Goal: Transaction & Acquisition: Purchase product/service

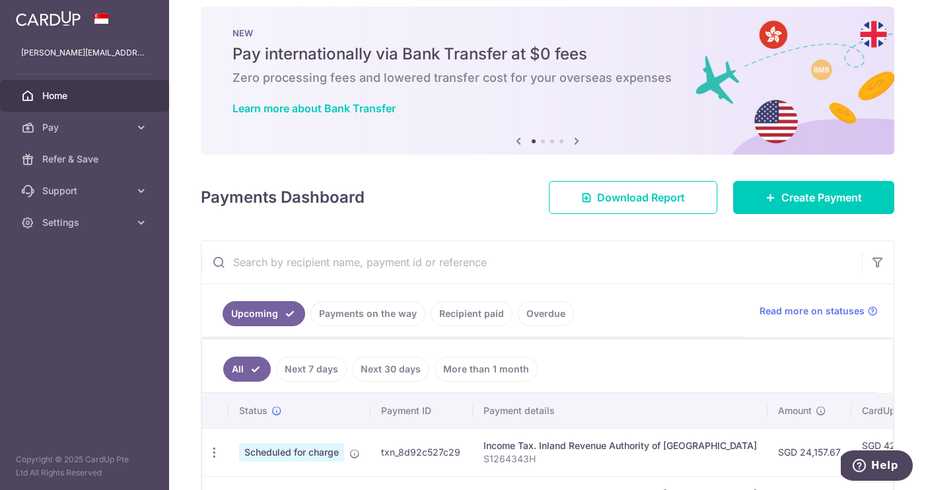
scroll to position [6, 0]
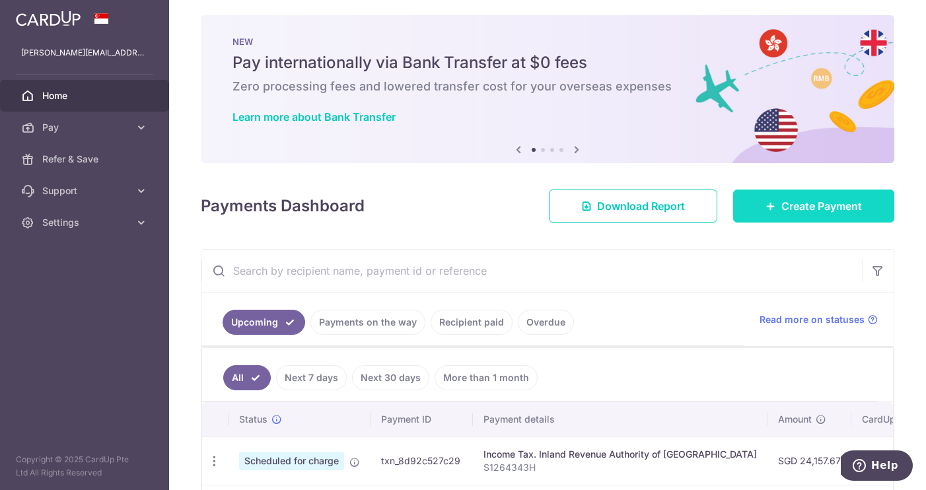
click at [801, 209] on span "Create Payment" at bounding box center [822, 206] width 81 height 16
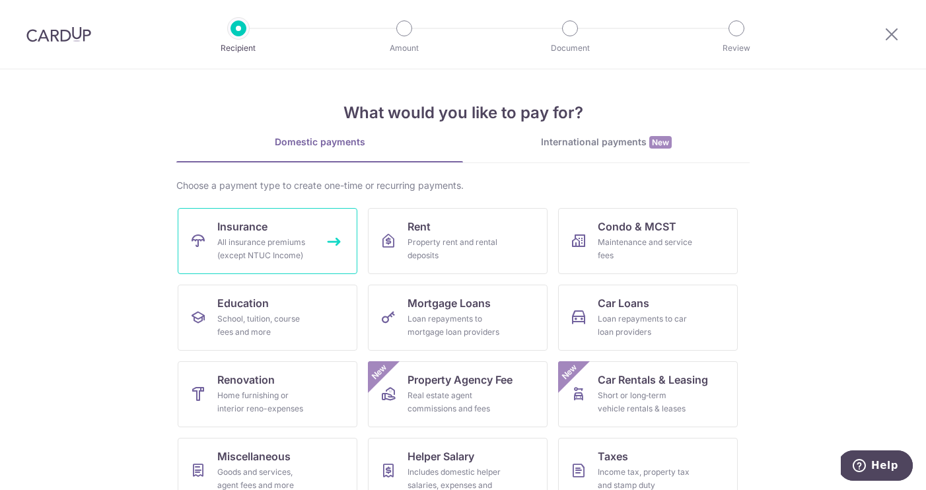
click at [262, 234] on span "Insurance" at bounding box center [242, 227] width 50 height 16
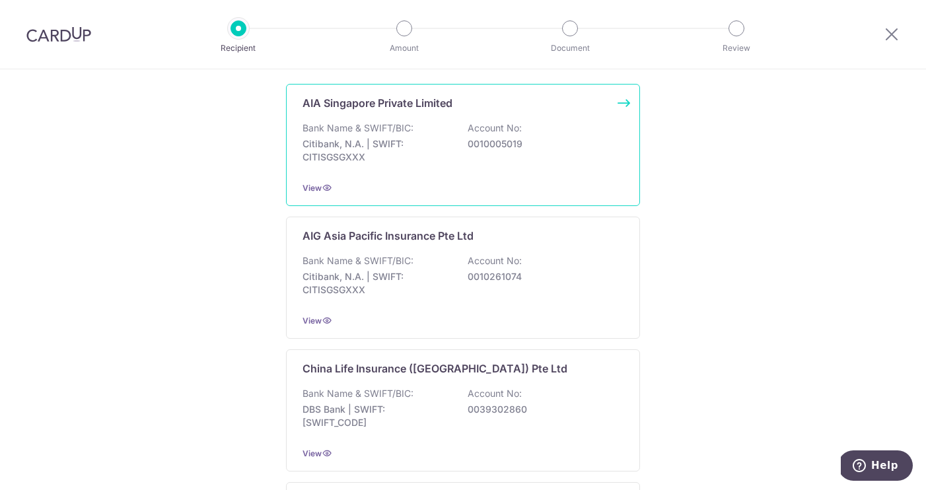
scroll to position [275, 0]
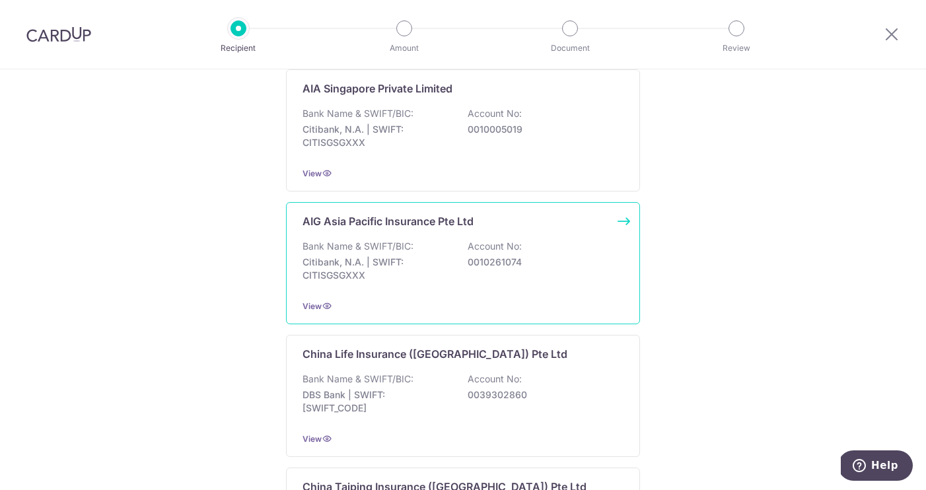
click at [418, 227] on p "AIG Asia Pacific Insurance Pte Ltd" at bounding box center [388, 221] width 171 height 16
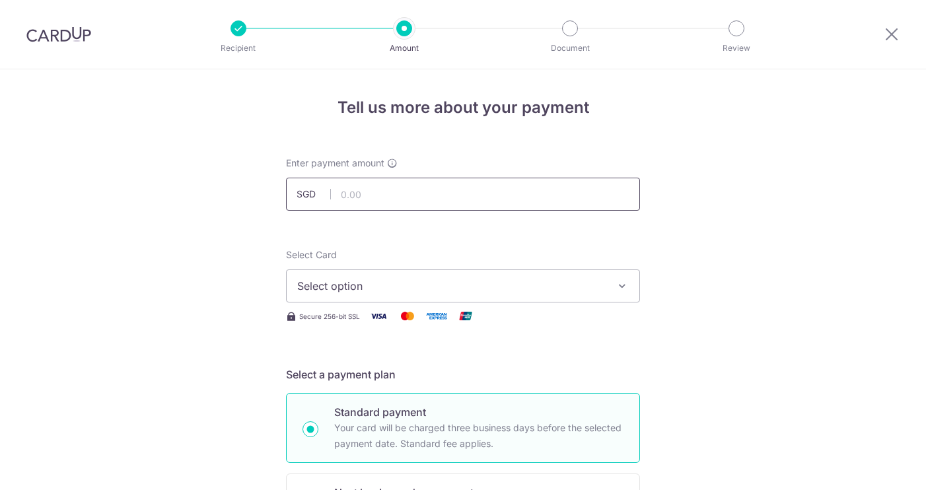
click at [460, 201] on input "text" at bounding box center [463, 194] width 354 height 33
type input "465.30"
click at [533, 251] on div "Select Card Select option Add credit card Your Cards **** 7843" at bounding box center [463, 275] width 354 height 54
click at [530, 293] on span "Select option" at bounding box center [451, 286] width 308 height 16
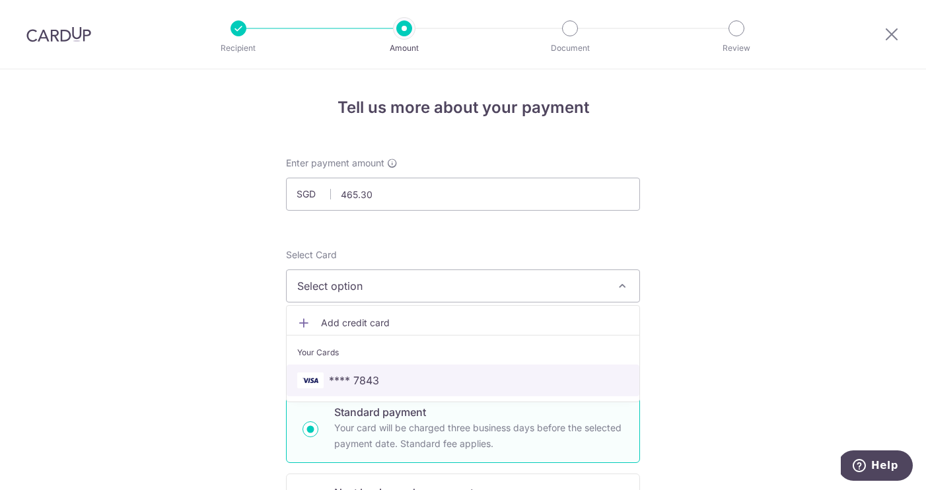
click at [470, 378] on span "**** 7843" at bounding box center [463, 381] width 332 height 16
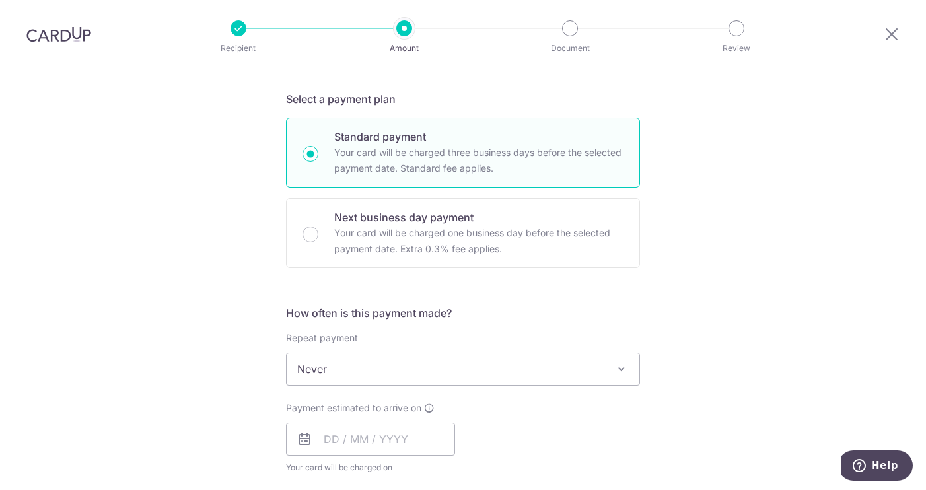
scroll to position [322, 0]
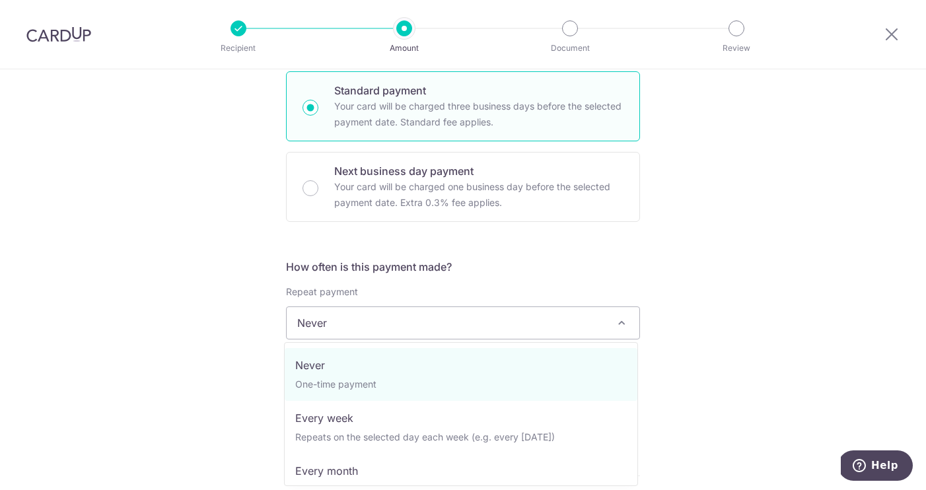
click at [437, 325] on span "Never" at bounding box center [463, 323] width 353 height 32
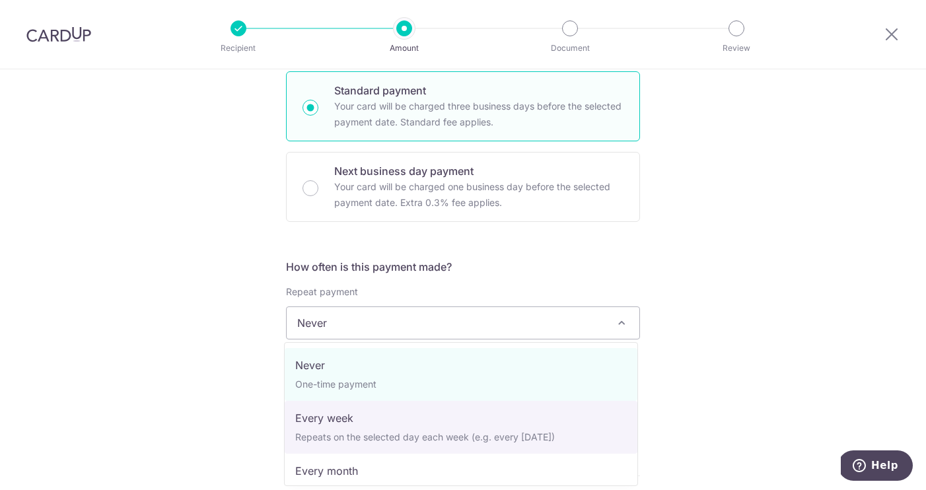
select select "2"
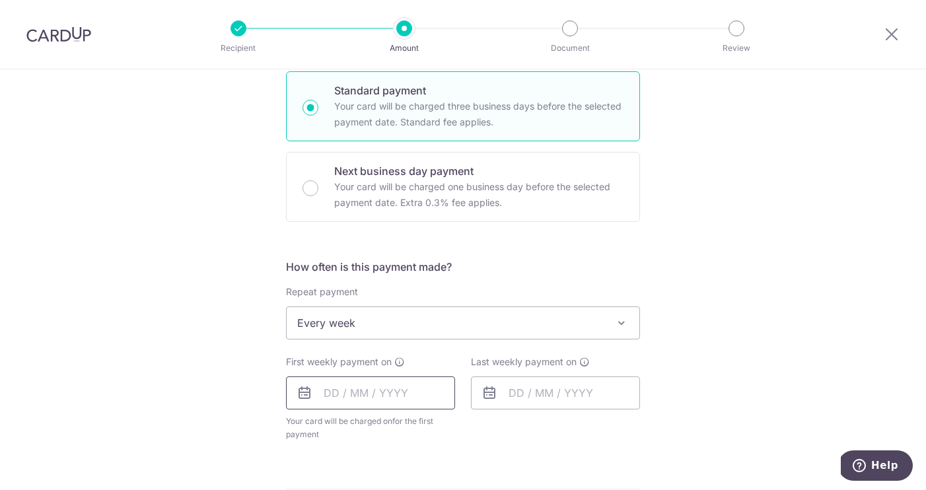
click at [326, 388] on input "text" at bounding box center [370, 393] width 169 height 33
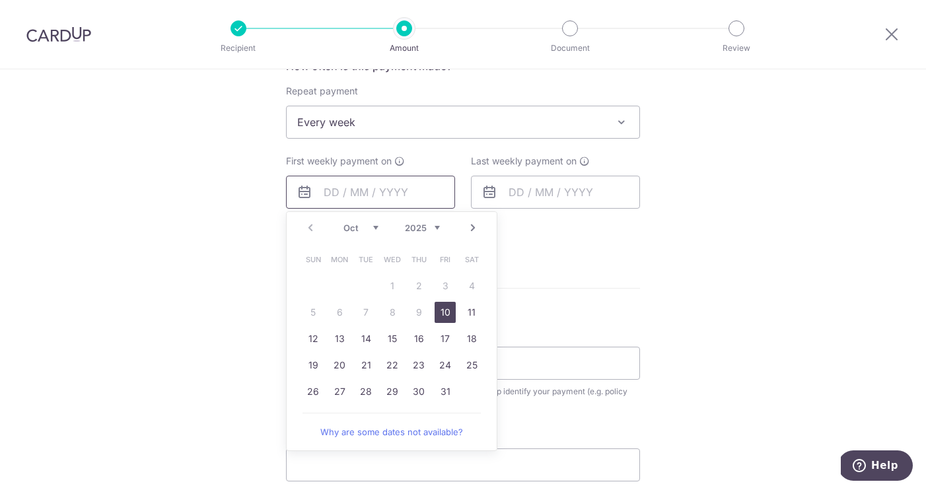
scroll to position [534, 0]
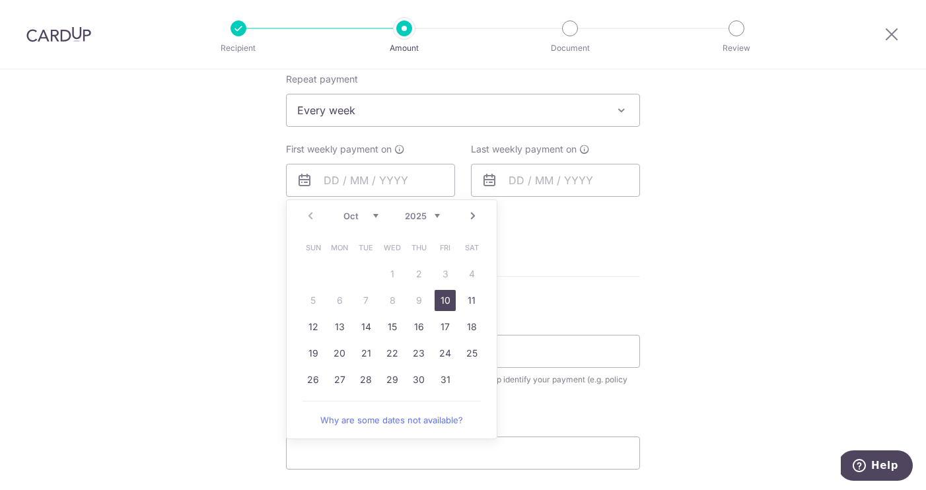
click at [448, 299] on link "10" at bounding box center [445, 300] width 21 height 21
type input "[DATE]"
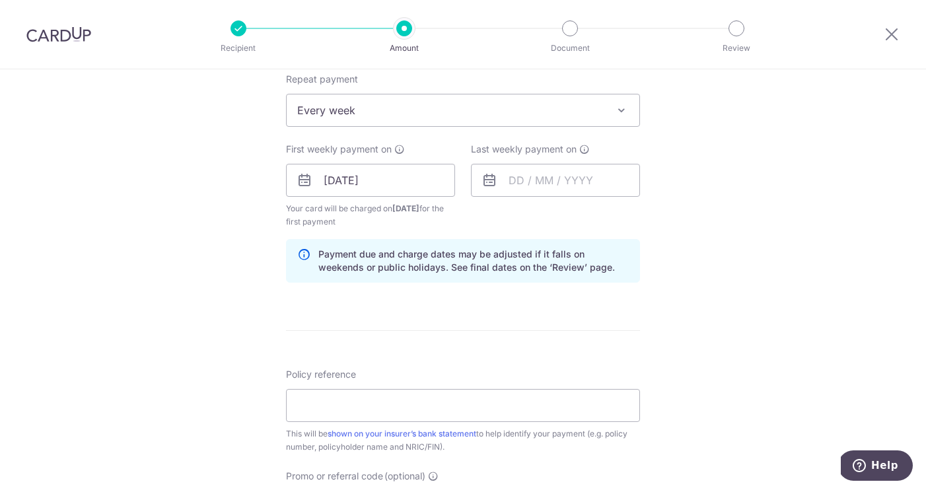
click at [486, 180] on icon at bounding box center [490, 180] width 16 height 16
click at [513, 179] on input "text" at bounding box center [555, 180] width 169 height 33
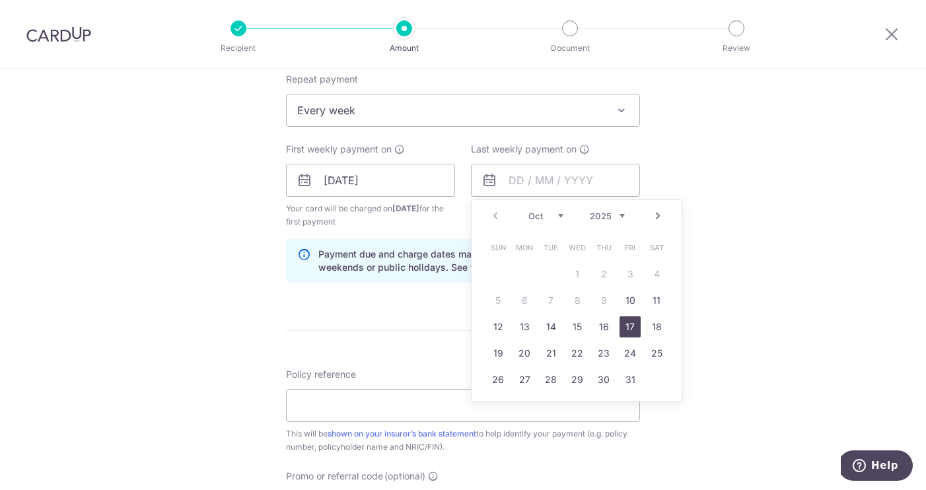
click at [630, 333] on link "17" at bounding box center [630, 326] width 21 height 21
type input "[DATE]"
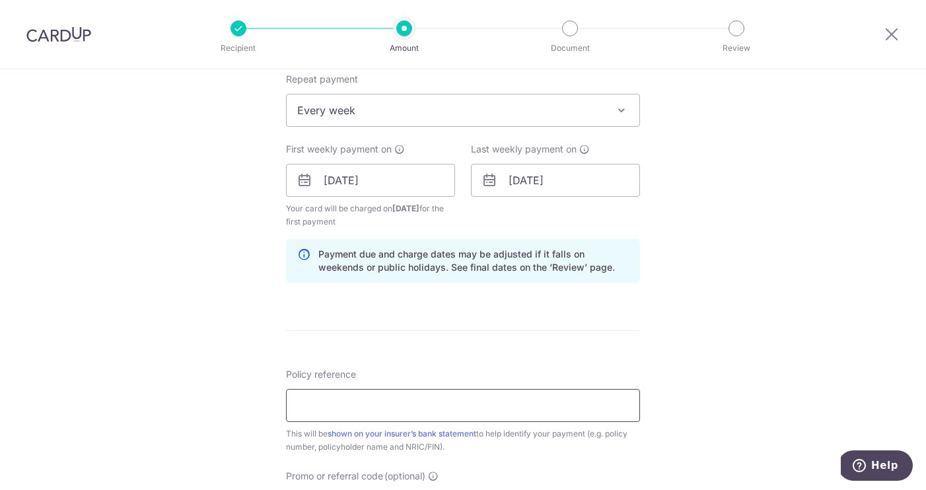
click at [426, 406] on input "Policy reference" at bounding box center [463, 405] width 354 height 33
type input "1191746750"
click at [669, 303] on div "Tell us more about your payment Enter payment amount SGD 465.30 465.30 Select C…" at bounding box center [463, 166] width 926 height 1262
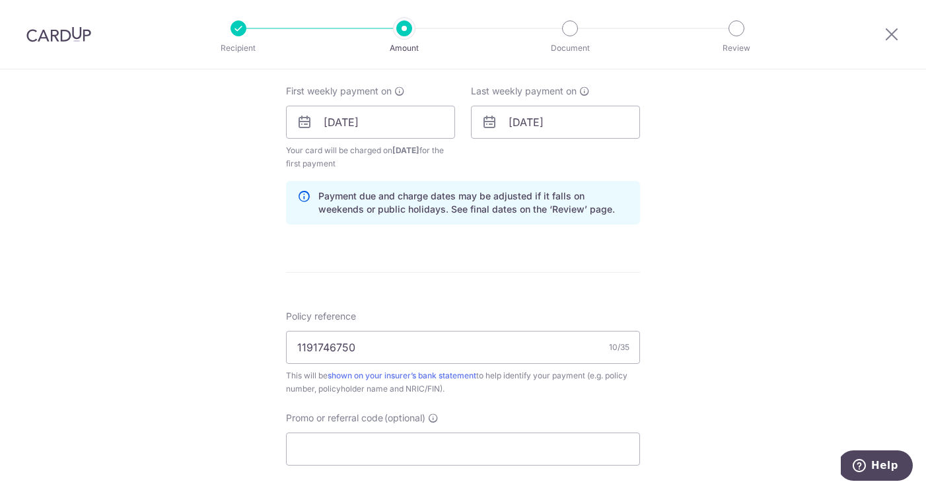
scroll to position [636, 0]
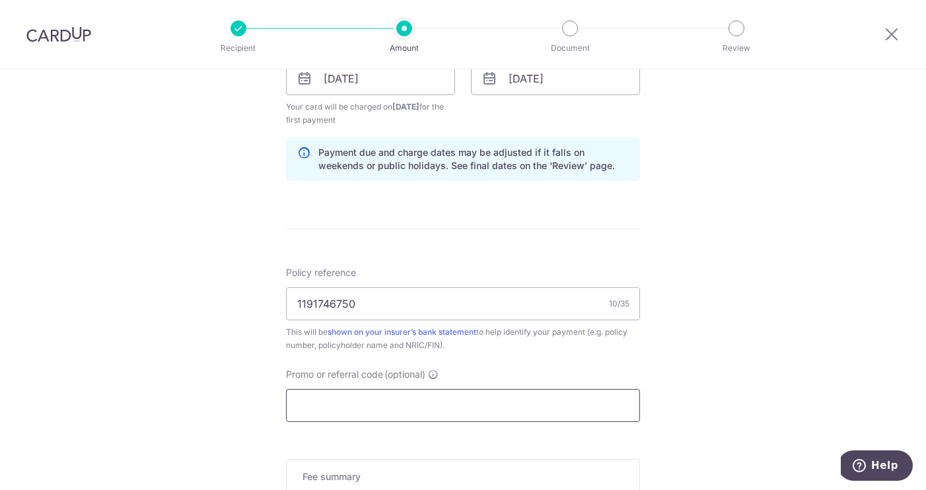
click at [472, 399] on input "Promo or referral code (optional)" at bounding box center [463, 405] width 354 height 33
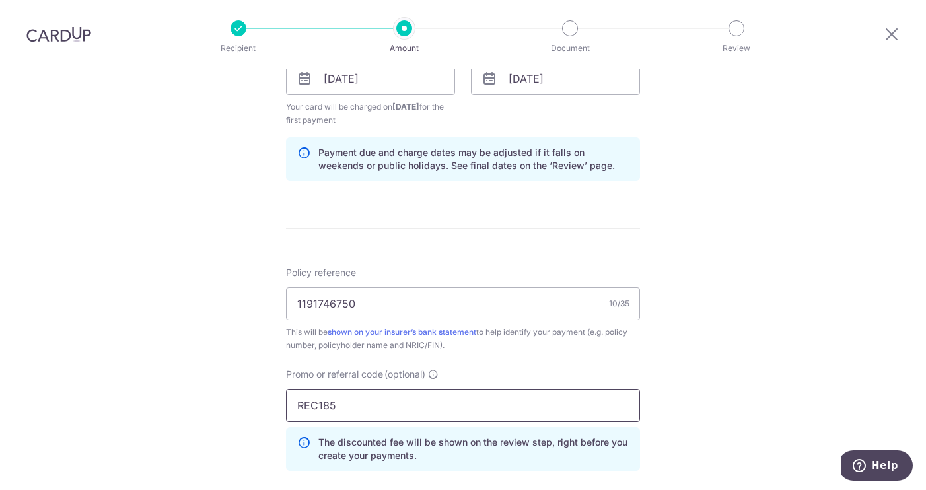
type input "REC185"
click at [695, 326] on div "Tell us more about your payment Enter payment amount SGD 465.30 465.30 Select C…" at bounding box center [463, 94] width 926 height 1322
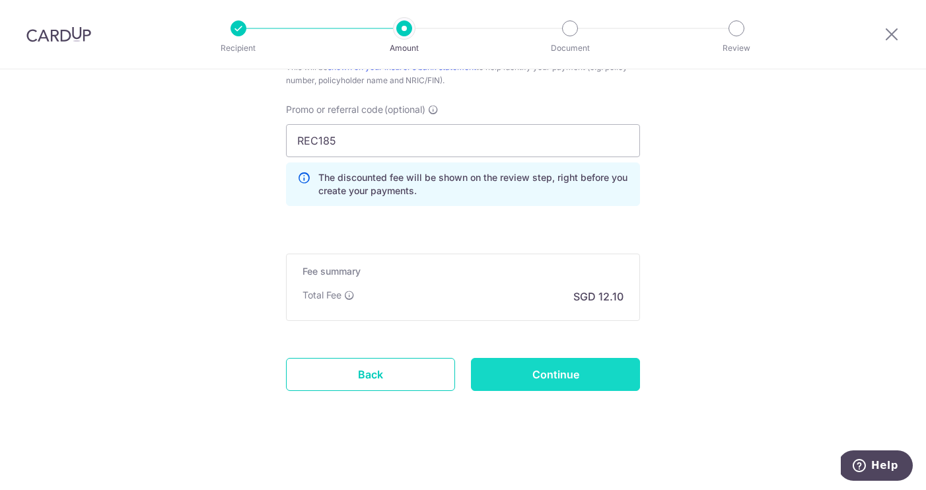
scroll to position [901, 0]
click at [571, 371] on input "Continue" at bounding box center [555, 374] width 169 height 33
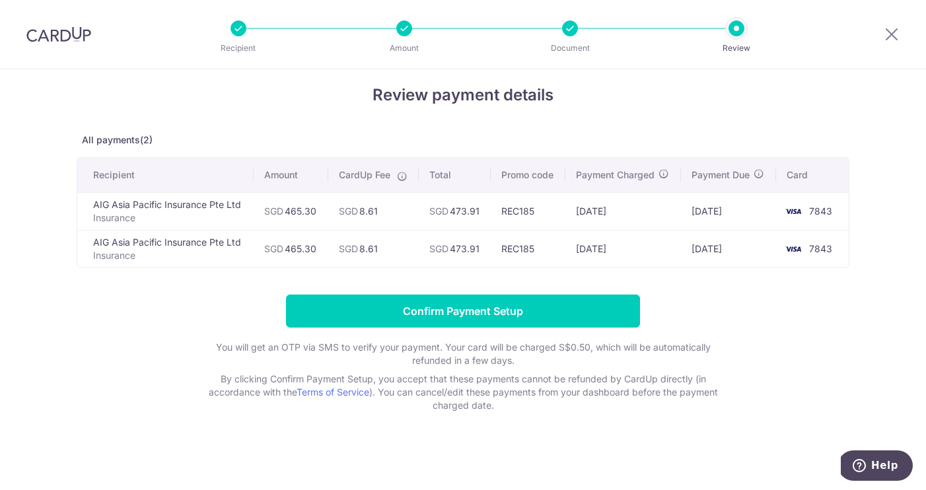
scroll to position [13, 0]
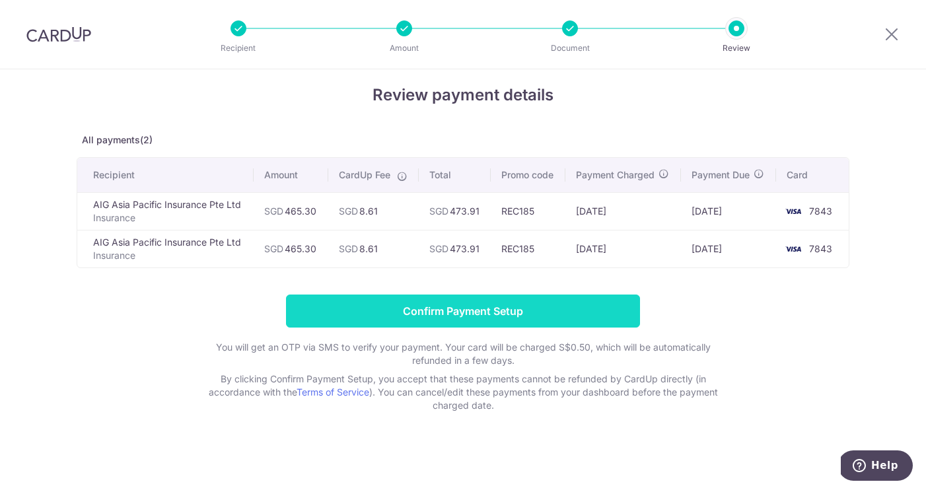
click at [525, 305] on input "Confirm Payment Setup" at bounding box center [463, 311] width 354 height 33
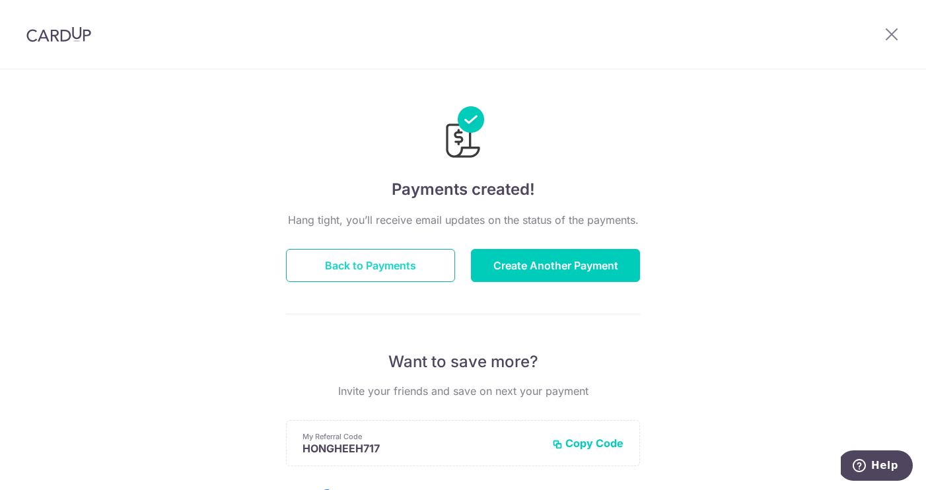
click at [324, 270] on button "Back to Payments" at bounding box center [370, 265] width 169 height 33
